Goal: Task Accomplishment & Management: Manage account settings

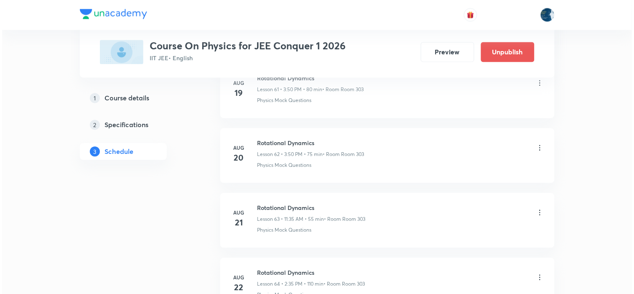
scroll to position [5043, 0]
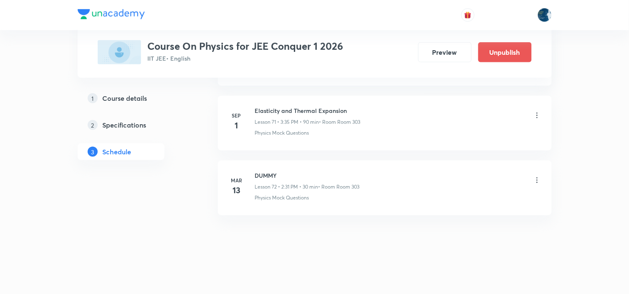
click at [538, 111] on icon at bounding box center [537, 115] width 8 height 8
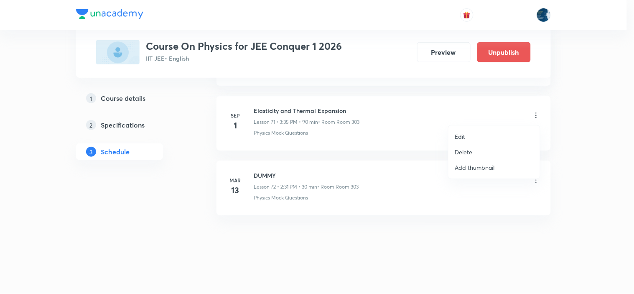
click at [475, 131] on li "Edit" at bounding box center [493, 136] width 91 height 15
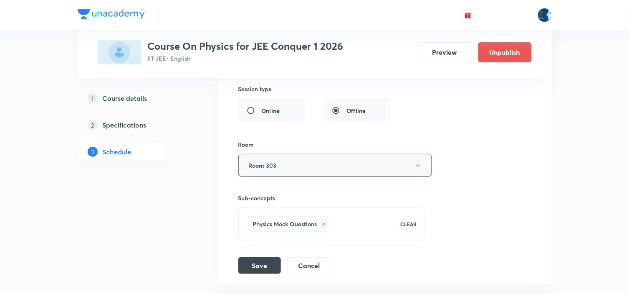
scroll to position [4702, 0]
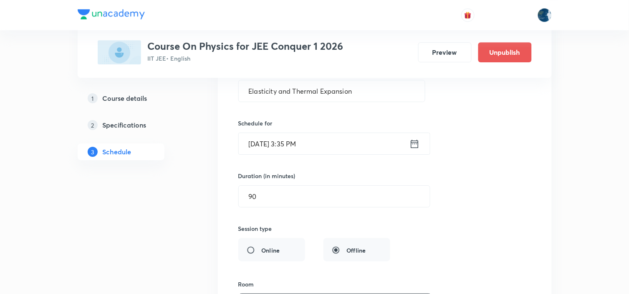
click at [413, 148] on icon at bounding box center [415, 144] width 10 height 12
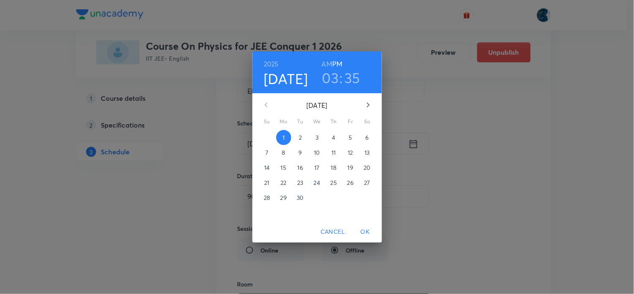
click at [355, 77] on h3 "35" at bounding box center [353, 78] width 16 height 18
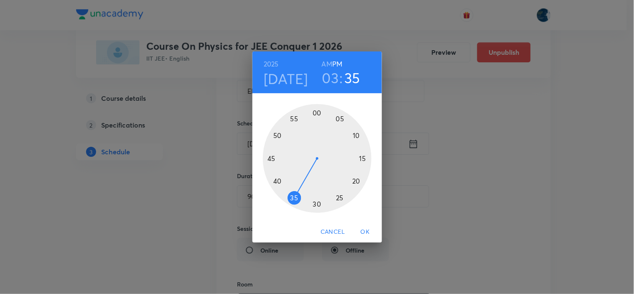
click at [277, 181] on div at bounding box center [317, 158] width 109 height 109
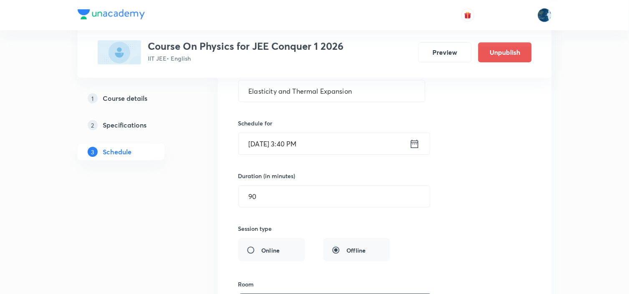
scroll to position [4748, 0]
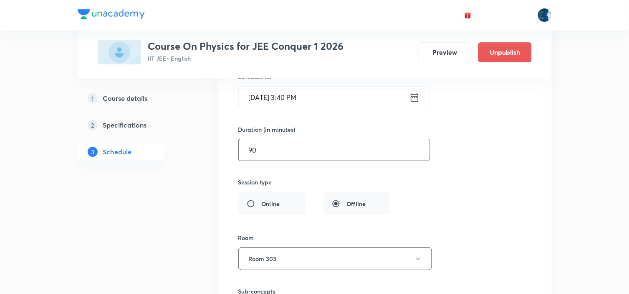
click at [358, 150] on input "90" at bounding box center [334, 149] width 191 height 21
type input "9"
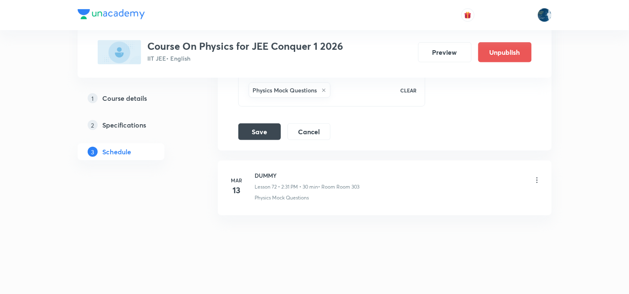
scroll to position [4980, 0]
type input "85"
click at [249, 128] on button "Save" at bounding box center [260, 130] width 43 height 17
